Goal: Task Accomplishment & Management: Complete application form

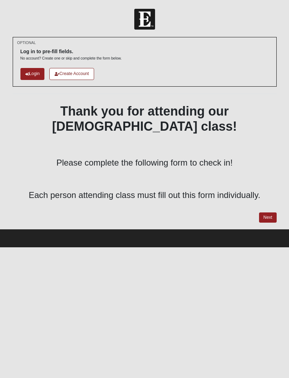
click at [272, 212] on link "Next" at bounding box center [267, 217] width 17 height 10
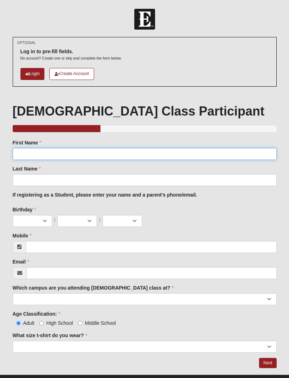
click at [74, 148] on input "First Name" at bounding box center [145, 154] width 264 height 12
type input "Rob"
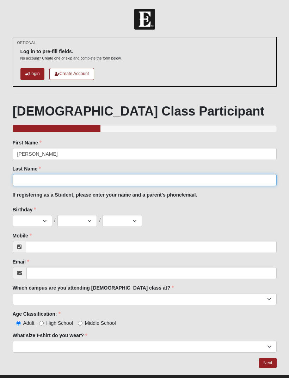
click at [53, 177] on input "Last Name" at bounding box center [145, 180] width 264 height 12
type input "McLevy"
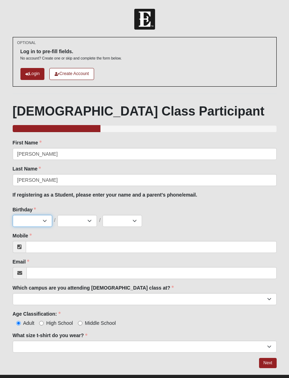
click at [34, 221] on select "Jan Feb Mar Apr May Jun [DATE] Aug Sep Oct Nov Dec" at bounding box center [32, 221] width 39 height 12
select select "9"
click at [78, 223] on select "1 2 3 4 5 6 7 8 9 10 11 12 13 14 15 16 17 18 19 20 21 22 23 24 25 26 27 28 29 3…" at bounding box center [76, 221] width 39 height 12
select select "25"
click at [125, 221] on select "2025 2024 2023 2022 2021 2020 2019 2018 2017 2016 2015 2014 2013 2012 2011 2010…" at bounding box center [122, 221] width 39 height 12
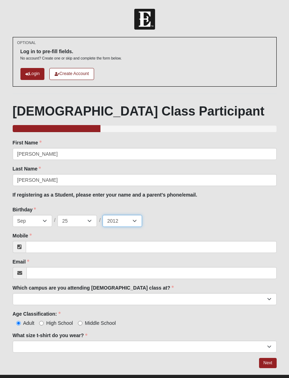
click at [124, 219] on select "2025 2024 2023 2022 2021 2020 2019 2018 2017 2016 2015 2014 2013 2012 2011 2010…" at bounding box center [122, 221] width 39 height 12
select select "1965"
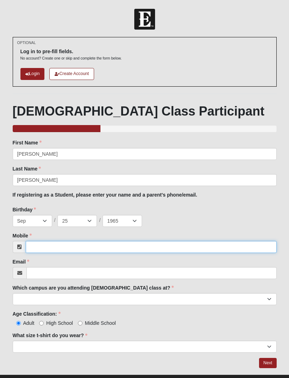
click at [55, 244] on input "Mobile" at bounding box center [151, 247] width 251 height 12
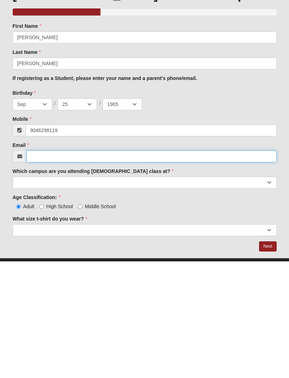
click at [56, 267] on input "Email" at bounding box center [151, 273] width 250 height 12
type input "(904) 629-8119"
type input "rmclevy0611@gmail.com"
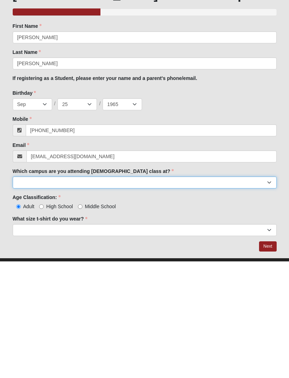
click at [104, 293] on select "Arlington Baymeadows Eleven22 Online [PERSON_NAME][GEOGRAPHIC_DATA] Jesup [GEOG…" at bounding box center [145, 299] width 264 height 12
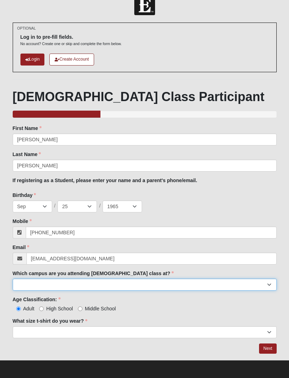
select select "11"
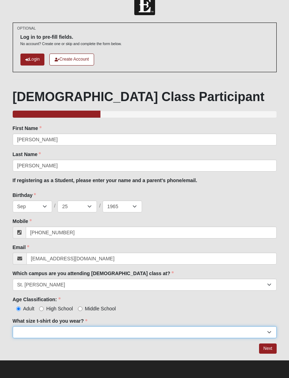
click at [43, 329] on select "Small Medium Large XL 2XL 3XL" at bounding box center [145, 332] width 264 height 12
select select "Medium"
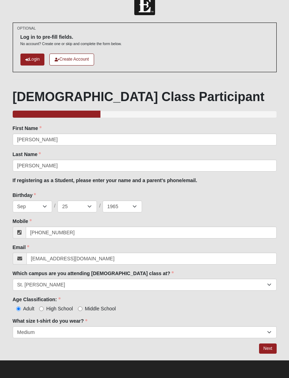
click at [266, 347] on link "Next" at bounding box center [267, 349] width 17 height 10
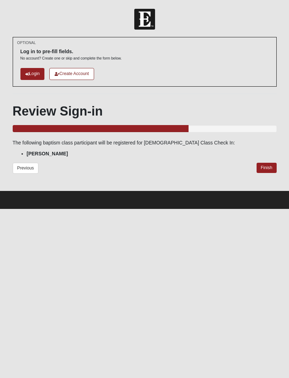
click at [269, 165] on link "Finish" at bounding box center [267, 168] width 20 height 10
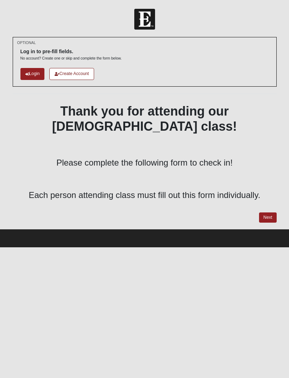
click at [268, 212] on link "Next" at bounding box center [267, 217] width 17 height 10
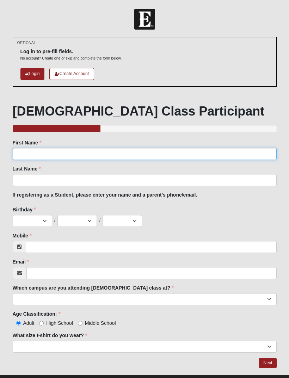
click at [35, 155] on input "First Name" at bounding box center [145, 154] width 264 height 12
type input "Shelley"
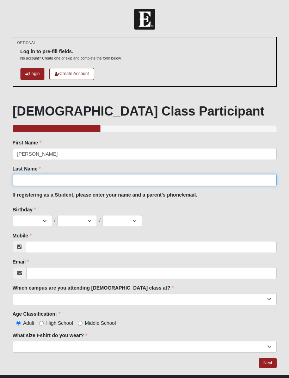
click at [54, 180] on input "Last Name" at bounding box center [145, 180] width 264 height 12
type input "McLevy"
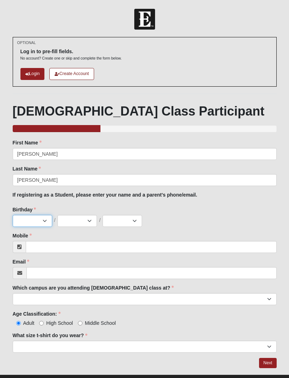
click at [42, 223] on select "Jan Feb Mar Apr May Jun [DATE] Aug Sep Oct Nov Dec" at bounding box center [32, 221] width 39 height 12
select select "11"
click at [80, 224] on select "1 2 3 4 5 6 7 8 9 10 11 12 13 14 15 16 17 18 19 20 21 22 23 24 25 26 27 28 29 3…" at bounding box center [76, 221] width 39 height 12
select select "2"
click at [123, 224] on select "2025 2024 2023 2022 2021 2020 2019 2018 2017 2016 2015 2014 2013 2012 2011 2010…" at bounding box center [122, 221] width 39 height 12
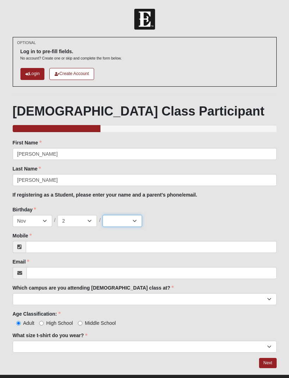
select select "1973"
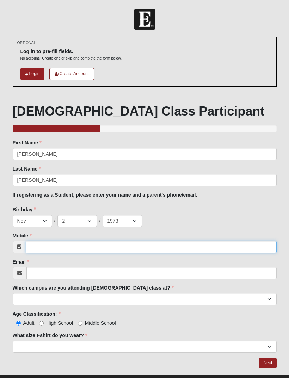
click at [53, 252] on input "Mobile" at bounding box center [151, 247] width 251 height 12
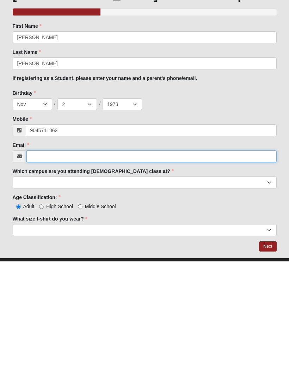
click at [70, 267] on input "Email" at bounding box center [151, 273] width 250 height 12
type input "(904) 571-1862"
type input "a"
type input "skmclevy@gmail.com"
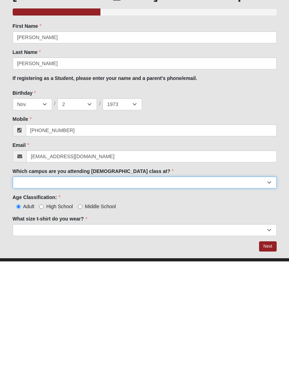
click at [81, 293] on select "Arlington Baymeadows Eleven22 Online [PERSON_NAME][GEOGRAPHIC_DATA] Jesup [GEOG…" at bounding box center [145, 299] width 264 height 12
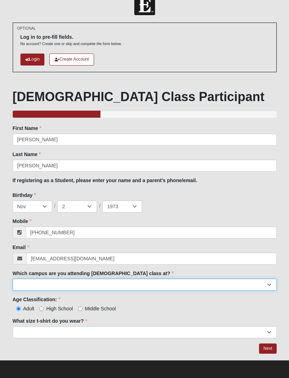
select select "11"
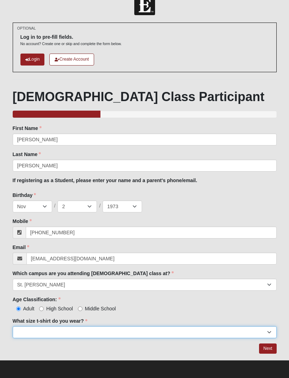
click at [41, 331] on select "Small Medium Large XL 2XL 3XL" at bounding box center [145, 332] width 264 height 12
select select "Large"
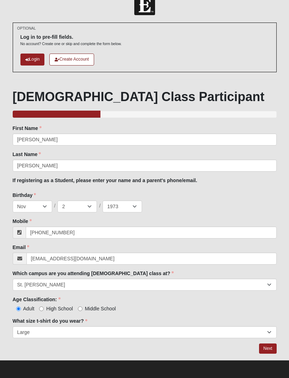
click at [267, 346] on link "Next" at bounding box center [267, 349] width 17 height 10
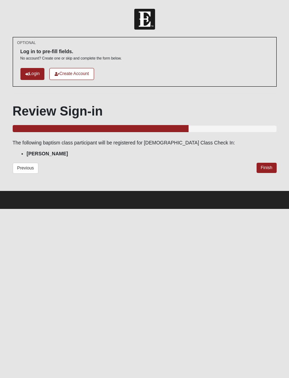
click at [267, 166] on link "Finish" at bounding box center [267, 168] width 20 height 10
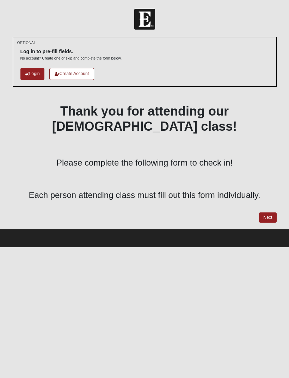
click at [270, 212] on link "Next" at bounding box center [267, 217] width 17 height 10
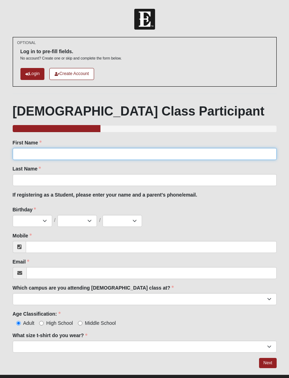
click at [42, 153] on input "First Name" at bounding box center [145, 154] width 264 height 12
type input "[PERSON_NAME]"
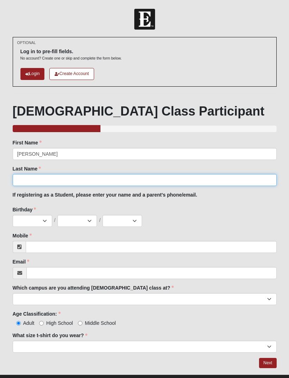
click at [51, 180] on input "Last Name" at bounding box center [145, 180] width 264 height 12
type input "[PERSON_NAME]"
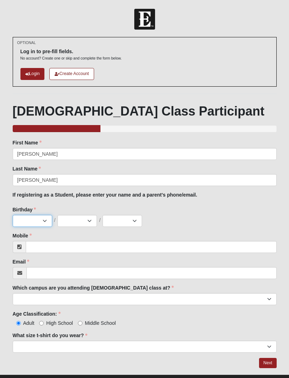
click at [37, 222] on select "Jan Feb Mar Apr May Jun [DATE] Aug Sep Oct Nov Dec" at bounding box center [32, 221] width 39 height 12
select select "6"
click at [87, 222] on select "1 2 3 4 5 6 7 8 9 10 11 12 13 14 15 16 17 18 19 20 21 22 23 24 25 26 27 28 29 3…" at bounding box center [76, 221] width 39 height 12
select select "16"
click at [137, 220] on select "2025 2024 2023 2022 2021 2020 2019 2018 2017 2016 2015 2014 2013 2012 2011 2010…" at bounding box center [122, 221] width 39 height 12
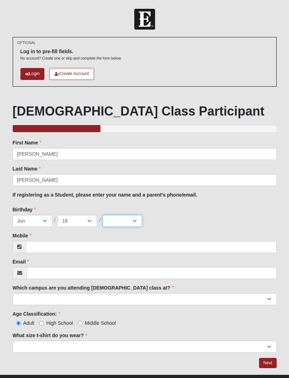
select select "1955"
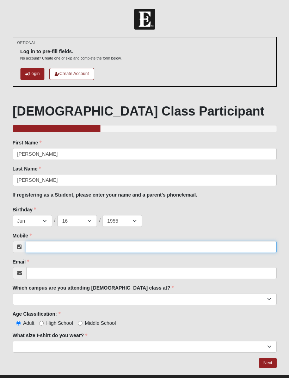
click at [84, 250] on input "Mobile" at bounding box center [151, 247] width 251 height 12
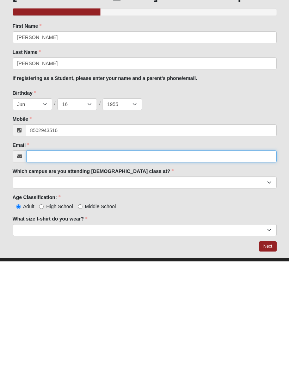
click at [78, 267] on input "Email" at bounding box center [151, 273] width 250 height 12
type input "(850) 294-3516"
type input "songs4him2@gmail.com"
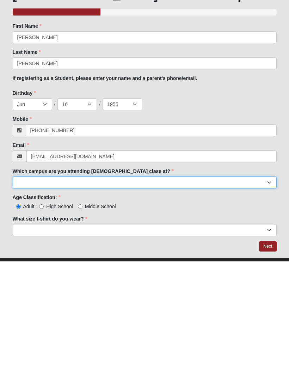
click at [175, 293] on select "Arlington Baymeadows Eleven22 Online Fleming Island Jesup Mandarin North Jax Or…" at bounding box center [145, 299] width 264 height 12
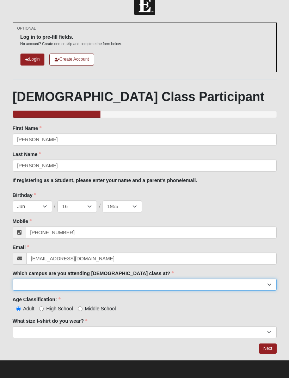
select select "11"
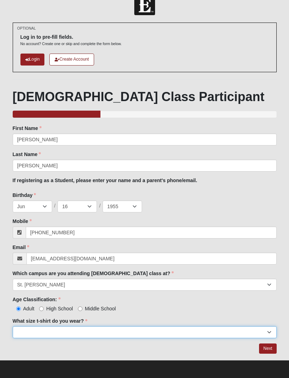
click at [121, 331] on select "Small Medium Large XL 2XL 3XL" at bounding box center [145, 332] width 264 height 12
select select "Large"
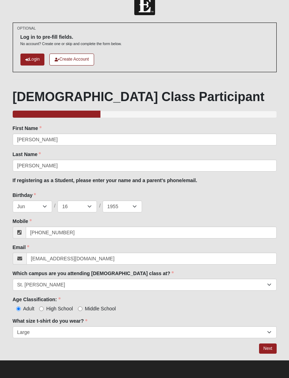
click at [269, 351] on link "Next" at bounding box center [267, 349] width 17 height 10
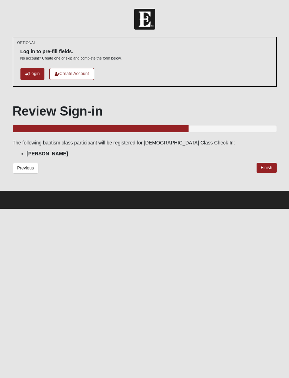
click at [275, 165] on link "Finish" at bounding box center [267, 168] width 20 height 10
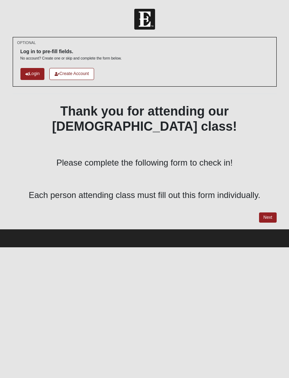
click at [266, 212] on link "Next" at bounding box center [267, 217] width 17 height 10
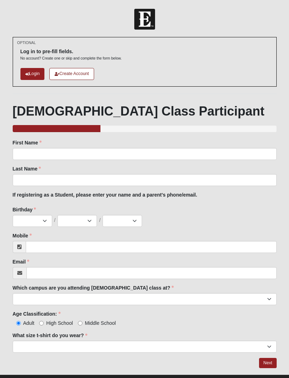
click at [157, 146] on div "First Name First Name is required." at bounding box center [145, 149] width 264 height 21
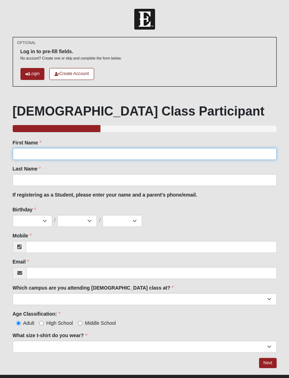
click at [100, 156] on input "First Name" at bounding box center [145, 154] width 264 height 12
type input "Eva"
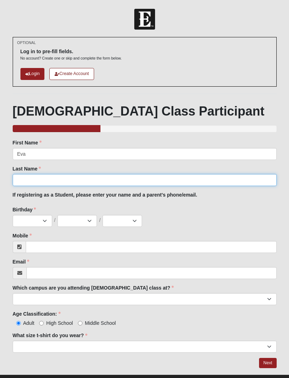
click at [72, 178] on input "Last Name" at bounding box center [145, 180] width 264 height 12
type input "Owen"
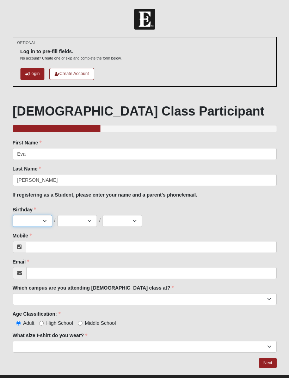
click at [34, 221] on select "Jan Feb Mar Apr May Jun [DATE] Aug Sep Oct Nov Dec" at bounding box center [32, 221] width 39 height 12
select select "10"
click at [84, 219] on select "1 2 3 4 5 6 7 8 9 10 11 12 13 14 15 16 17 18 19 20 21 22 23 24 25 26 27 28 29 3…" at bounding box center [76, 221] width 39 height 12
select select "14"
click at [120, 220] on select "2025 2024 2023 2022 2021 2020 2019 2018 2017 2016 2015 2014 2013 2012 2011 2010…" at bounding box center [122, 221] width 39 height 12
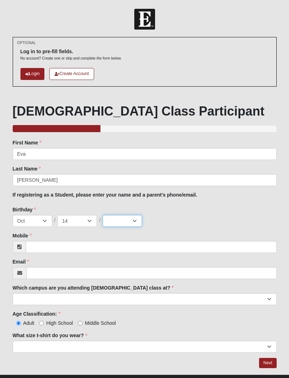
select select "2012"
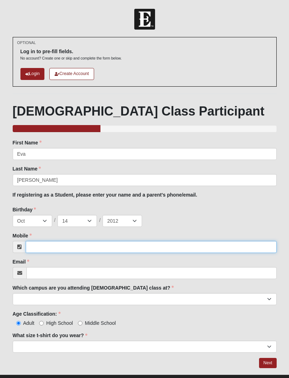
click at [145, 241] on input "Mobile" at bounding box center [151, 247] width 251 height 12
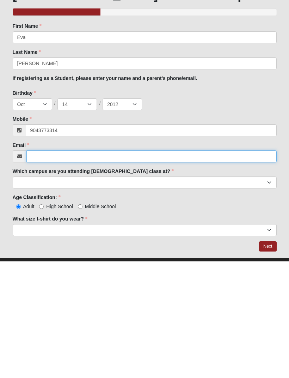
click at [147, 267] on input "Email" at bounding box center [151, 273] width 250 height 12
type input "(904) 377-3314"
type input "claireowen@icloud.com"
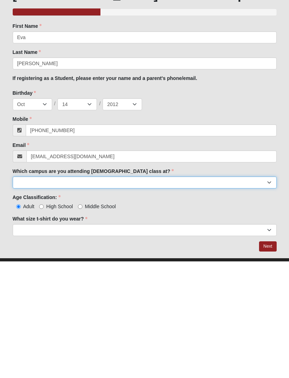
click at [98, 293] on select "Arlington Baymeadows Eleven22 Online [PERSON_NAME][GEOGRAPHIC_DATA] Jesup [GEOG…" at bounding box center [145, 299] width 264 height 12
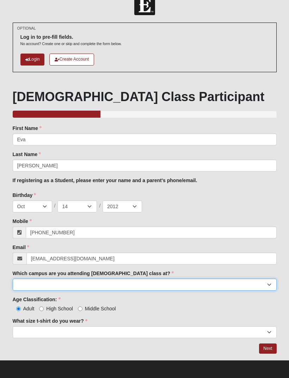
select select "11"
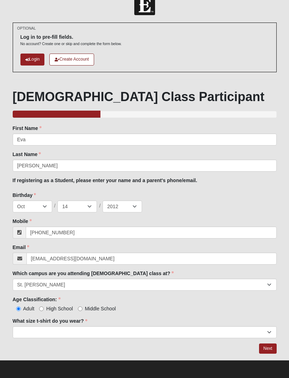
click at [82, 307] on input "Middle School" at bounding box center [80, 309] width 5 height 5
radio input "true"
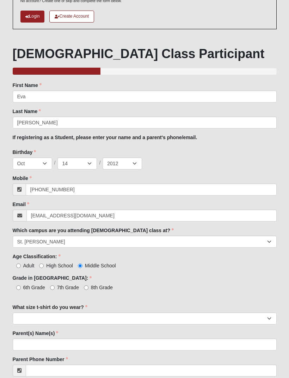
scroll to position [64, 0]
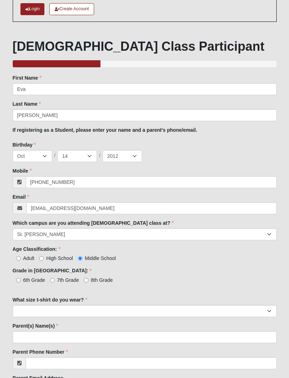
click at [54, 282] on input "7th Grade" at bounding box center [52, 280] width 5 height 5
radio input "true"
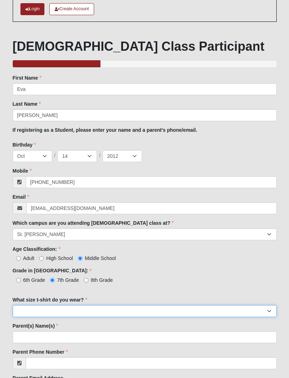
click at [63, 310] on select "Small Medium Large XL 2XL 3XL" at bounding box center [145, 312] width 264 height 12
select select "Large"
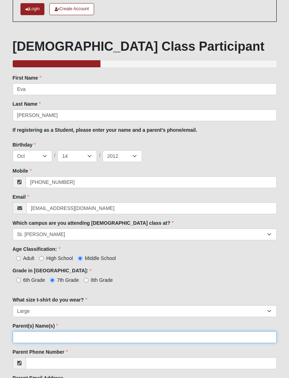
click at [75, 334] on input "Parent(s) Name(s)" at bounding box center [145, 337] width 264 height 12
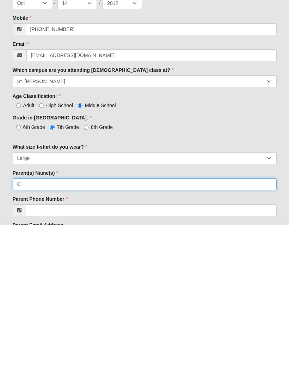
scroll to position [122, 0]
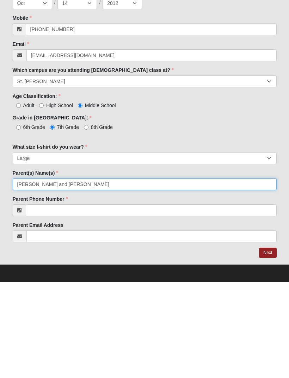
type input "Claire and Jay Owen"
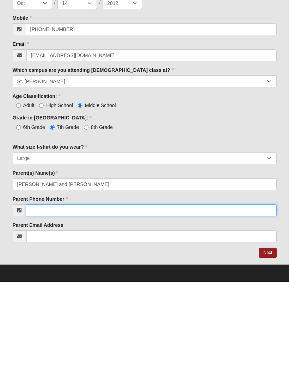
click at [66, 301] on input "Parent Phone Number" at bounding box center [151, 307] width 251 height 12
type input "3"
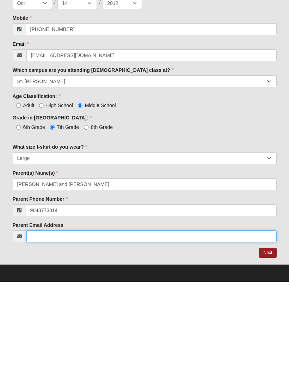
click at [81, 327] on input "Parent Email Address" at bounding box center [151, 333] width 250 height 12
type input "(904) 377-3314"
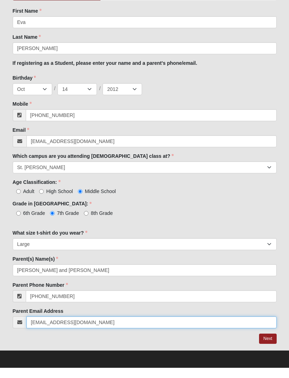
scroll to position [116, 0]
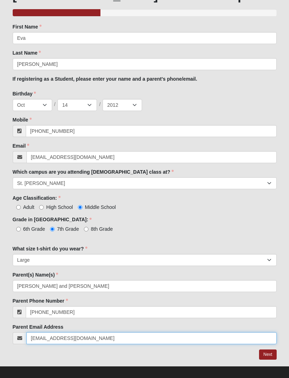
type input "claireowen82@mac.com"
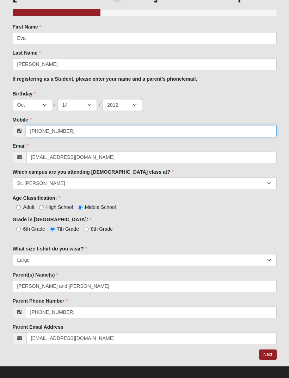
click at [99, 134] on input "(904) 377-3314" at bounding box center [151, 131] width 251 height 12
click at [101, 132] on input "(904) 377-3314" at bounding box center [151, 131] width 251 height 12
click at [101, 130] on input "(904) 377-3314" at bounding box center [151, 131] width 251 height 12
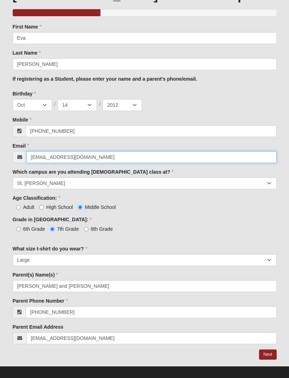
click at [108, 153] on input "claireowen@icloud.com" at bounding box center [151, 157] width 250 height 12
click at [109, 159] on input "claireowen@icloud.com" at bounding box center [151, 157] width 250 height 12
click at [110, 158] on input "claireowen@icloud.com" at bounding box center [151, 157] width 250 height 12
click at [110, 156] on input "claireowen@icloud.com" at bounding box center [151, 157] width 250 height 12
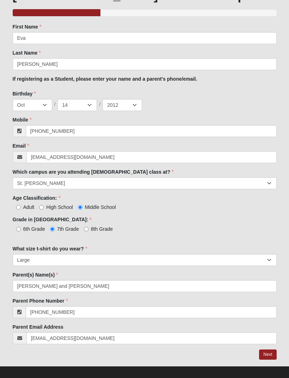
click at [159, 195] on div "Age Classification: Adult High School Middle School Age Classification: is requ…" at bounding box center [145, 203] width 264 height 16
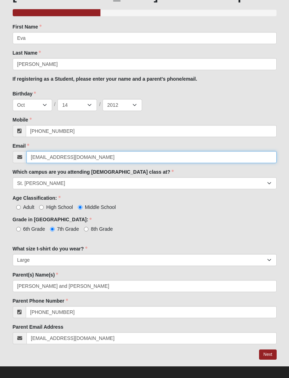
click at [192, 157] on input "claireowen@icloud.com" at bounding box center [151, 157] width 250 height 12
type input "c"
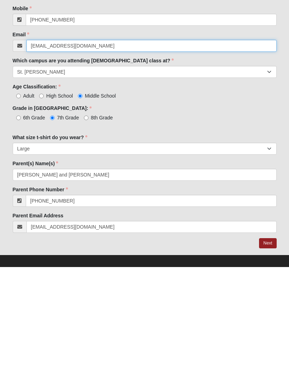
scroll to position [122, 0]
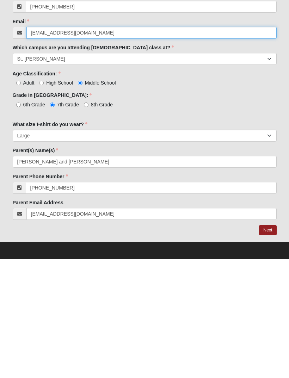
type input "evapowen@icloud.com"
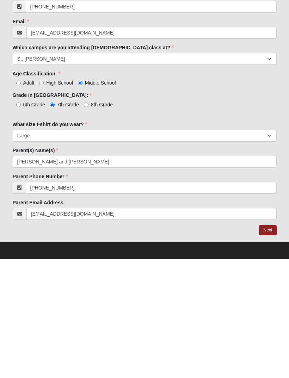
click at [270, 344] on link "Next" at bounding box center [267, 349] width 17 height 10
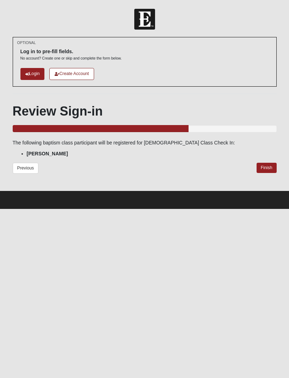
click at [269, 170] on link "Finish" at bounding box center [267, 168] width 20 height 10
